Goal: Task Accomplishment & Management: Use online tool/utility

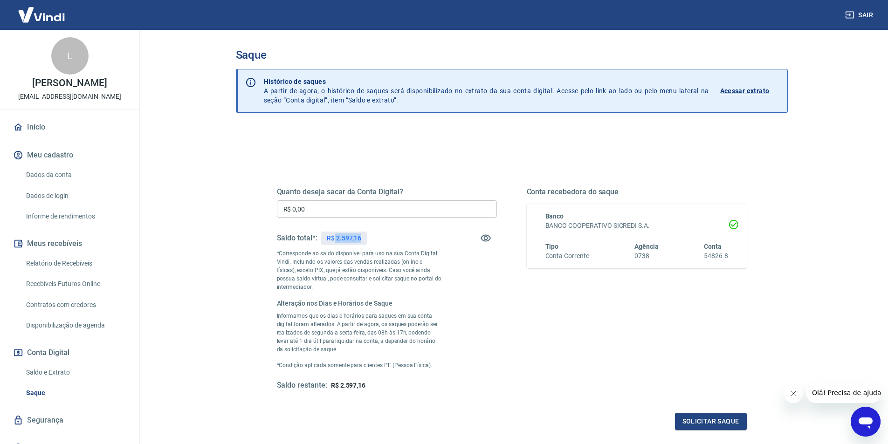
drag, startPoint x: 335, startPoint y: 238, endPoint x: 375, endPoint y: 239, distance: 40.1
click at [375, 239] on div "Saldo total*: R$ 2.597,16" at bounding box center [387, 238] width 220 height 22
click at [334, 240] on p "R$ 2.597,16" at bounding box center [344, 239] width 35 height 10
click at [359, 207] on input "R$ 0,00" at bounding box center [387, 209] width 220 height 17
type input "R$ 2.500,00"
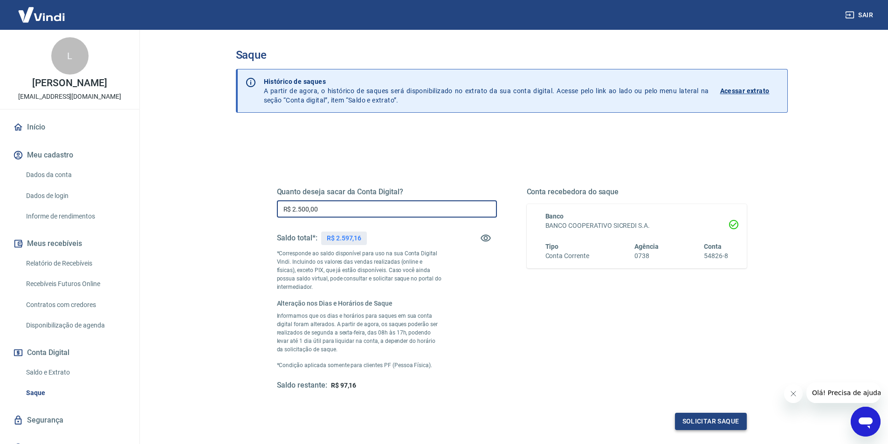
click at [723, 426] on button "Solicitar saque" at bounding box center [711, 421] width 72 height 17
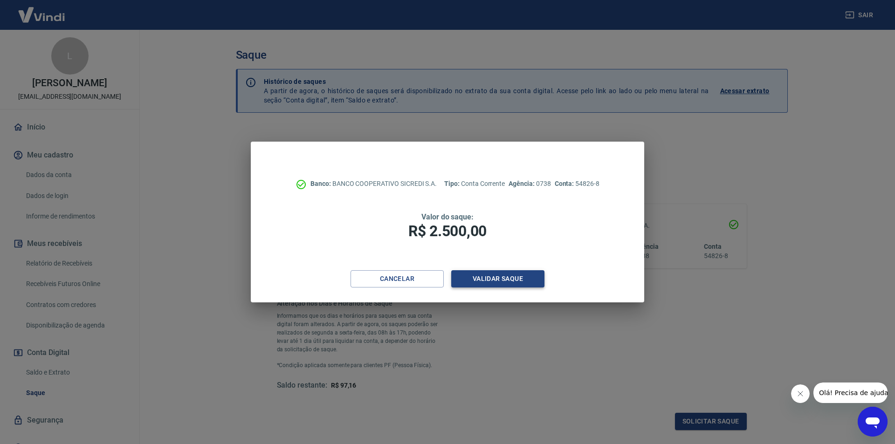
click at [514, 276] on button "Validar saque" at bounding box center [497, 278] width 93 height 17
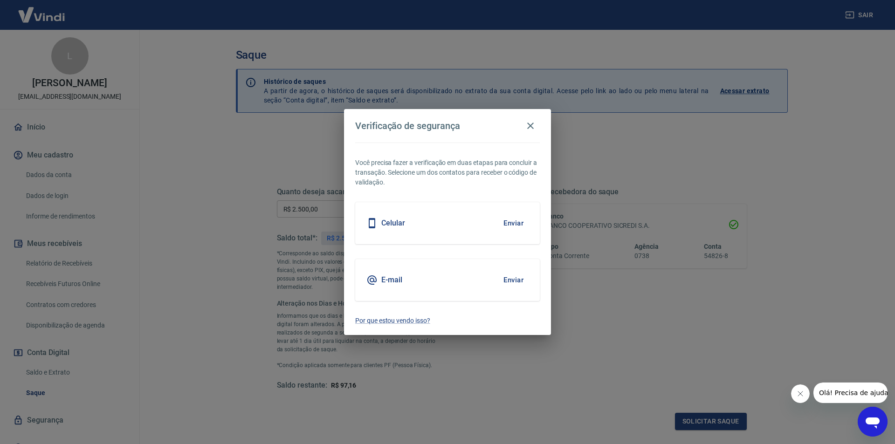
click at [507, 225] on button "Enviar" at bounding box center [514, 224] width 30 height 20
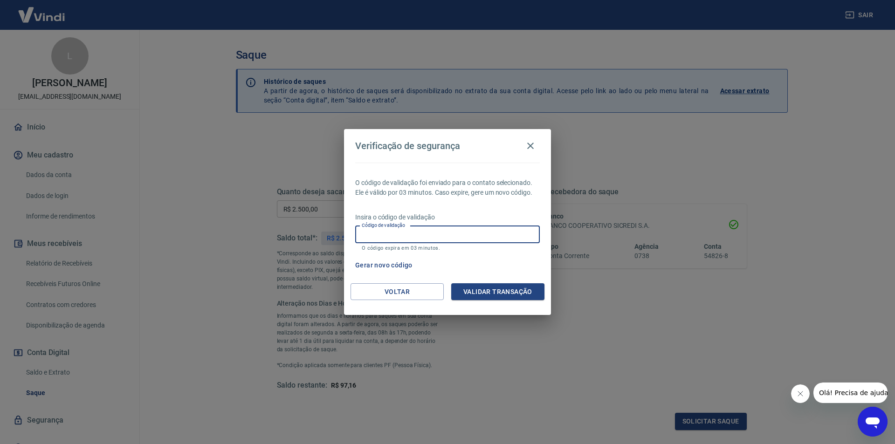
click at [423, 236] on input "Código de validação" at bounding box center [447, 234] width 185 height 17
type input "589667"
click at [481, 291] on button "Validar transação" at bounding box center [497, 292] width 93 height 17
click at [378, 265] on button "Gerar novo código" at bounding box center [384, 265] width 65 height 17
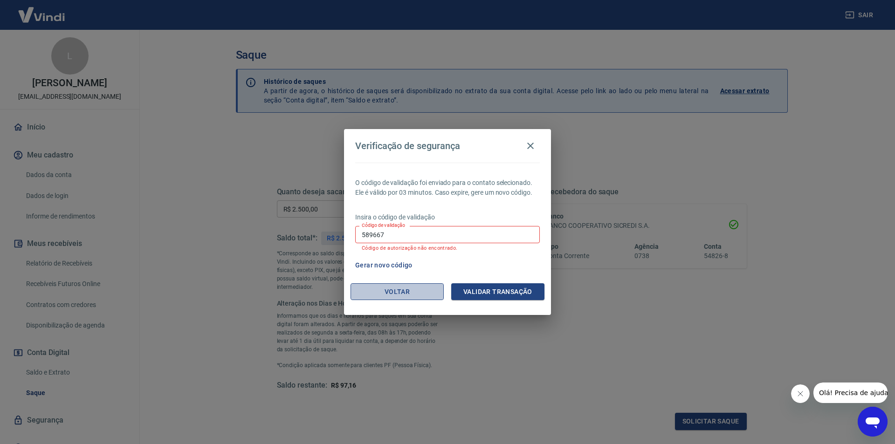
click at [404, 289] on button "Voltar" at bounding box center [397, 292] width 93 height 17
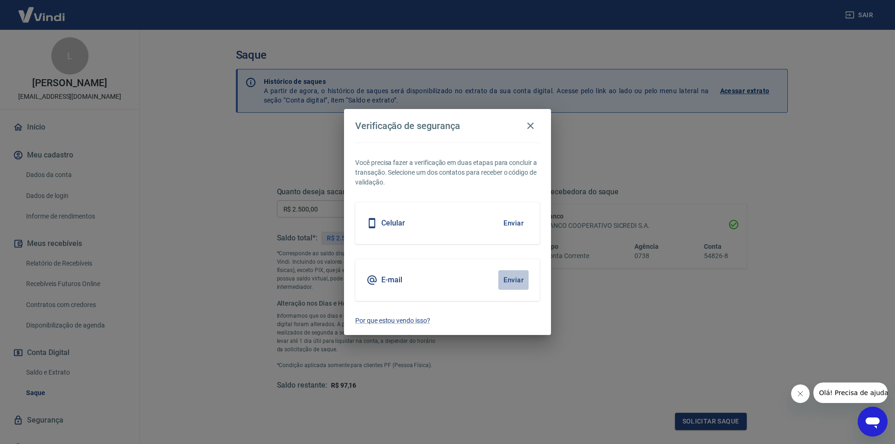
click at [512, 276] on button "Enviar" at bounding box center [514, 280] width 30 height 20
click at [507, 282] on button "Enviar" at bounding box center [514, 280] width 30 height 20
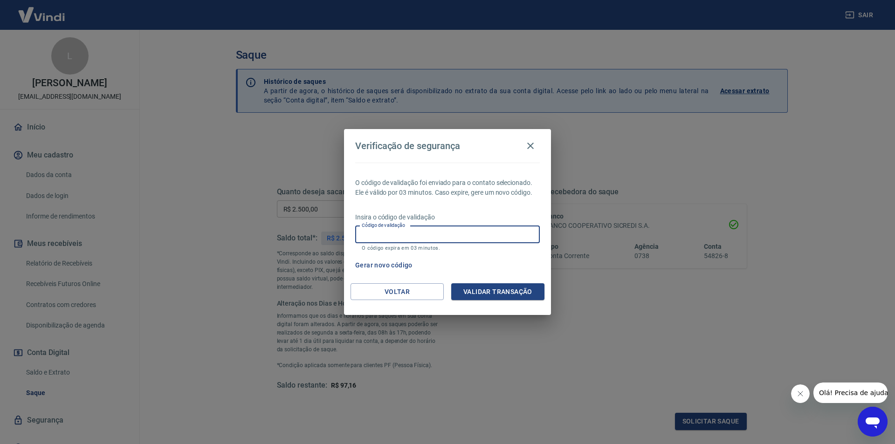
click at [508, 240] on input "Código de validação" at bounding box center [447, 234] width 185 height 17
type input "776216"
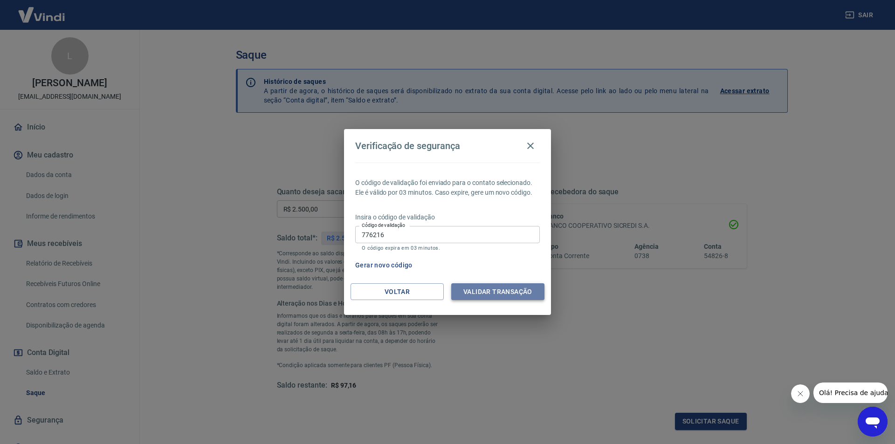
click at [499, 288] on button "Validar transação" at bounding box center [497, 292] width 93 height 17
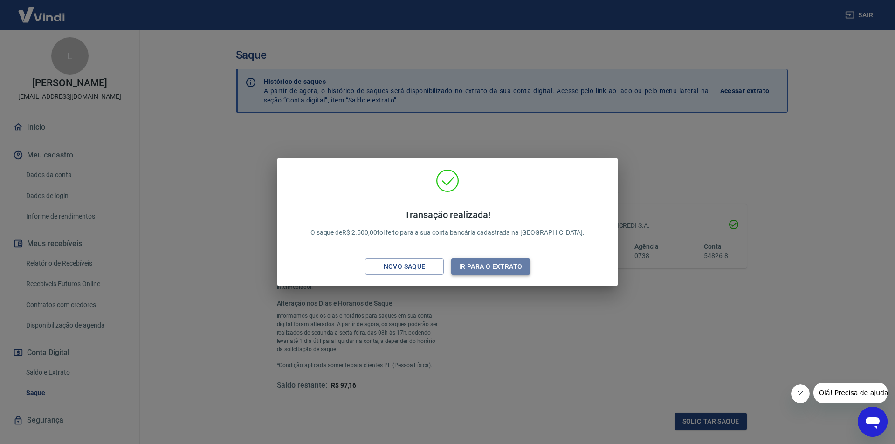
click at [470, 269] on button "Ir para o extrato" at bounding box center [490, 266] width 79 height 17
